Goal: Download file/media

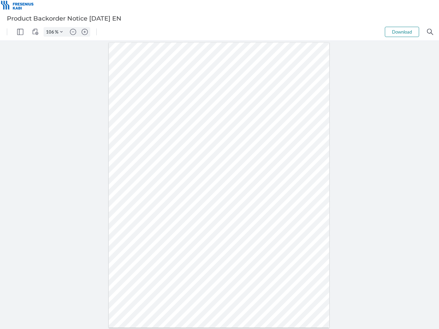
click at [20, 32] on img "Panel" at bounding box center [20, 32] width 6 height 6
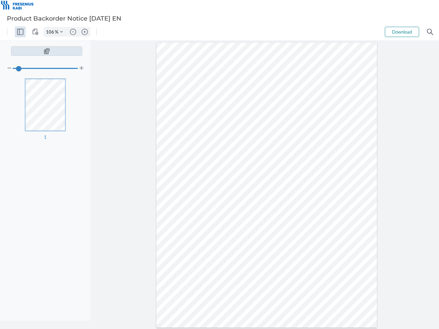
click at [35, 32] on img "View Controls" at bounding box center [35, 32] width 6 height 6
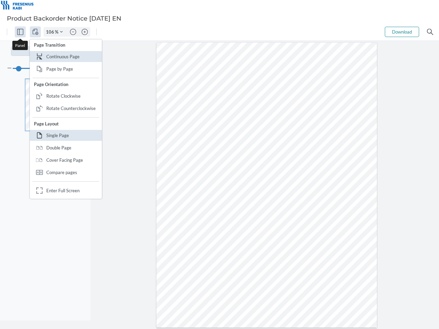
click at [51, 32] on input "106" at bounding box center [49, 32] width 11 height 6
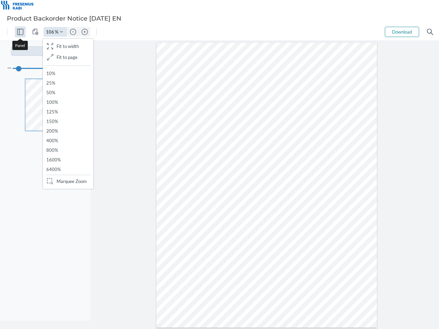
click at [61, 32] on img "Zoom Controls" at bounding box center [61, 32] width 3 height 3
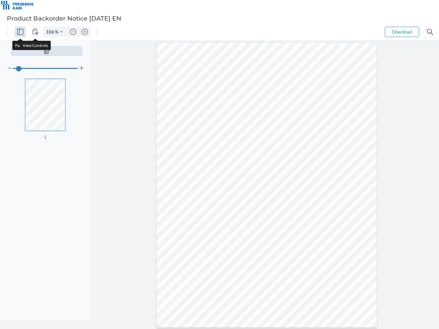
click at [73, 32] on img "Zoom out" at bounding box center [73, 32] width 6 height 6
click at [85, 32] on img "Zoom in" at bounding box center [85, 32] width 6 height 6
type input "106"
click at [402, 32] on button "Download" at bounding box center [402, 32] width 34 height 10
click at [430, 32] on img "Search" at bounding box center [430, 32] width 6 height 6
